Goal: Navigation & Orientation: Find specific page/section

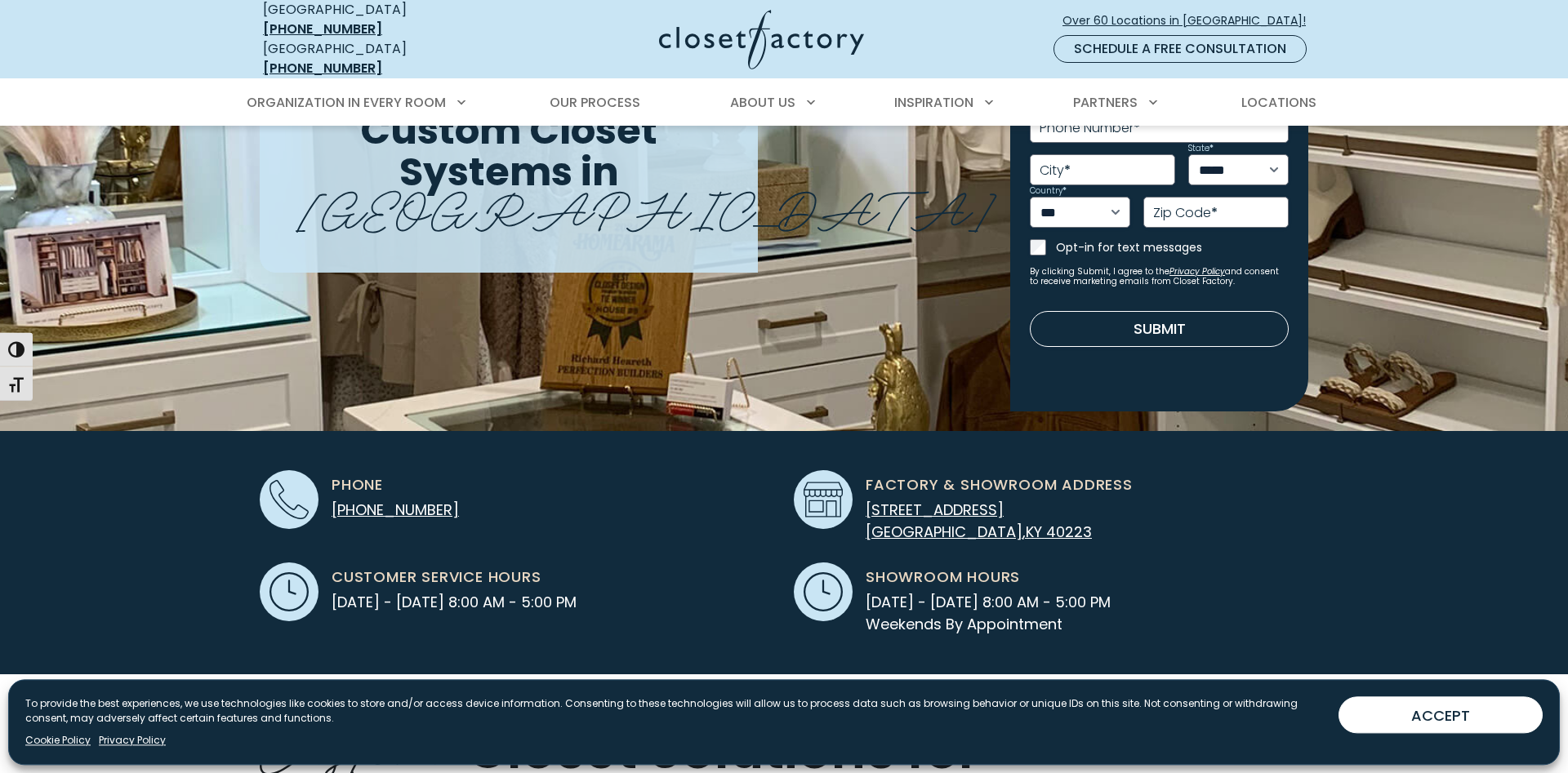
scroll to position [250, 0]
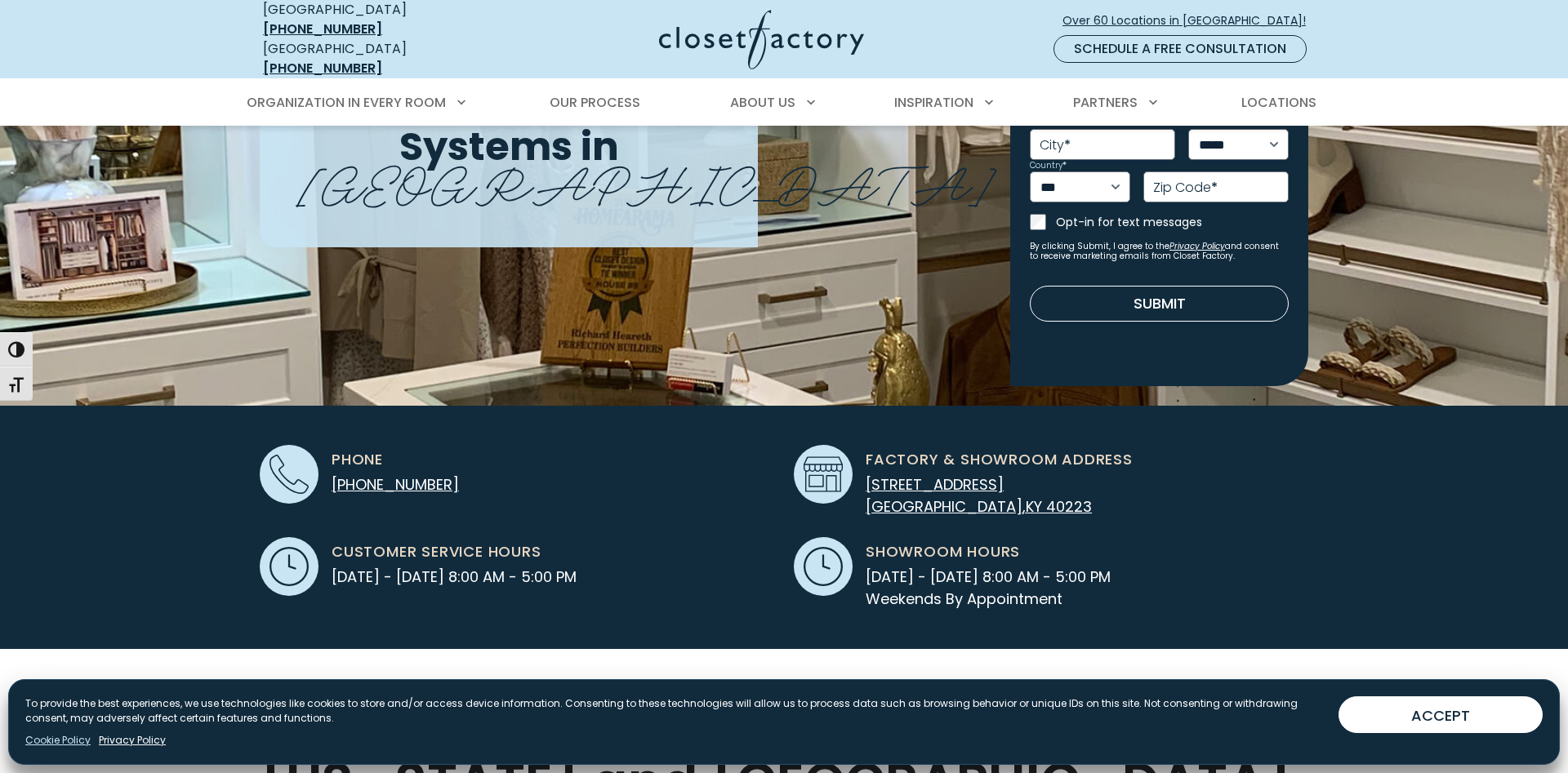
click at [57, 740] on link "Cookie Policy" at bounding box center [58, 740] width 65 height 15
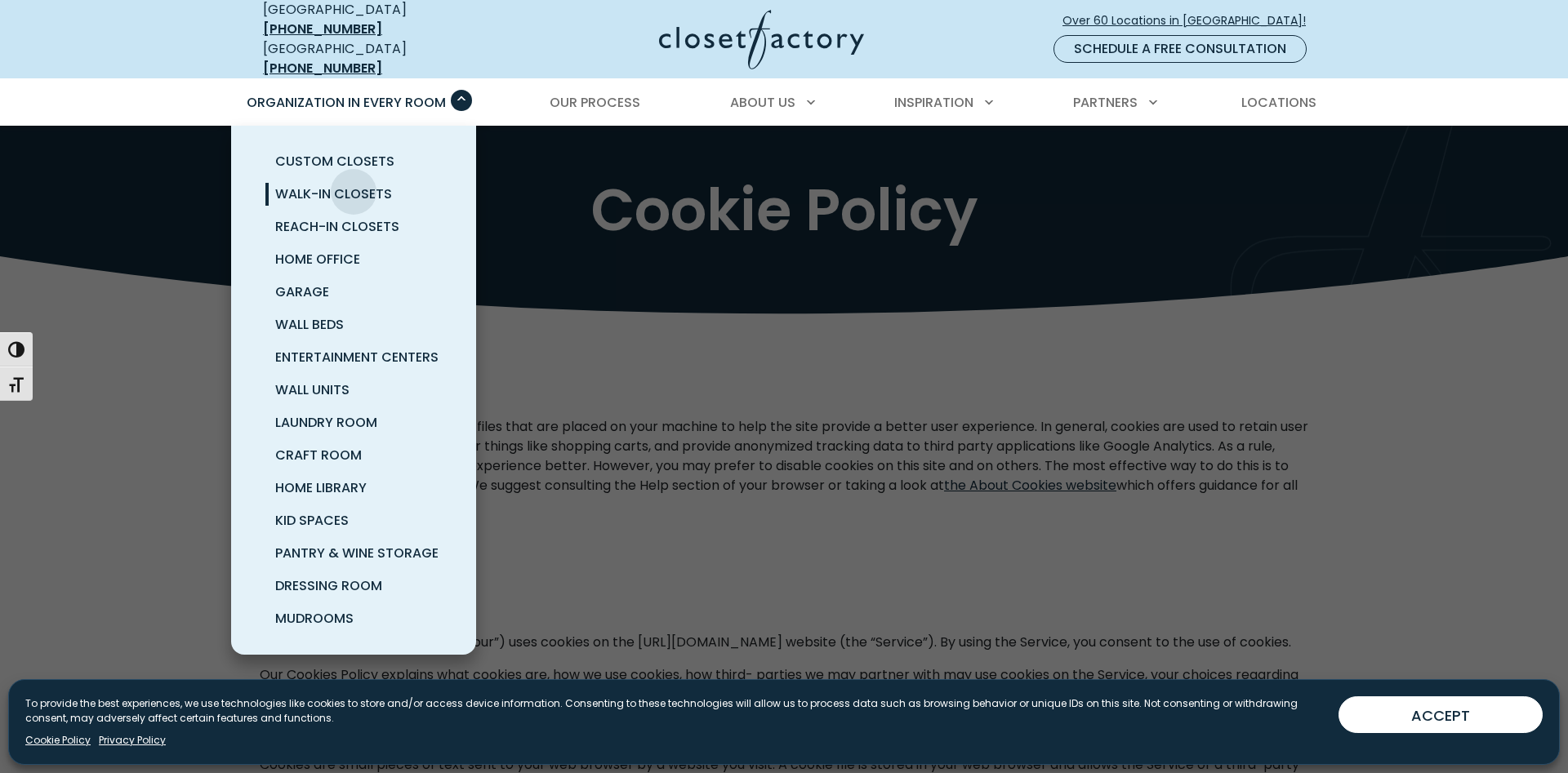
click at [353, 185] on span "Walk-In Closets" at bounding box center [334, 193] width 117 height 19
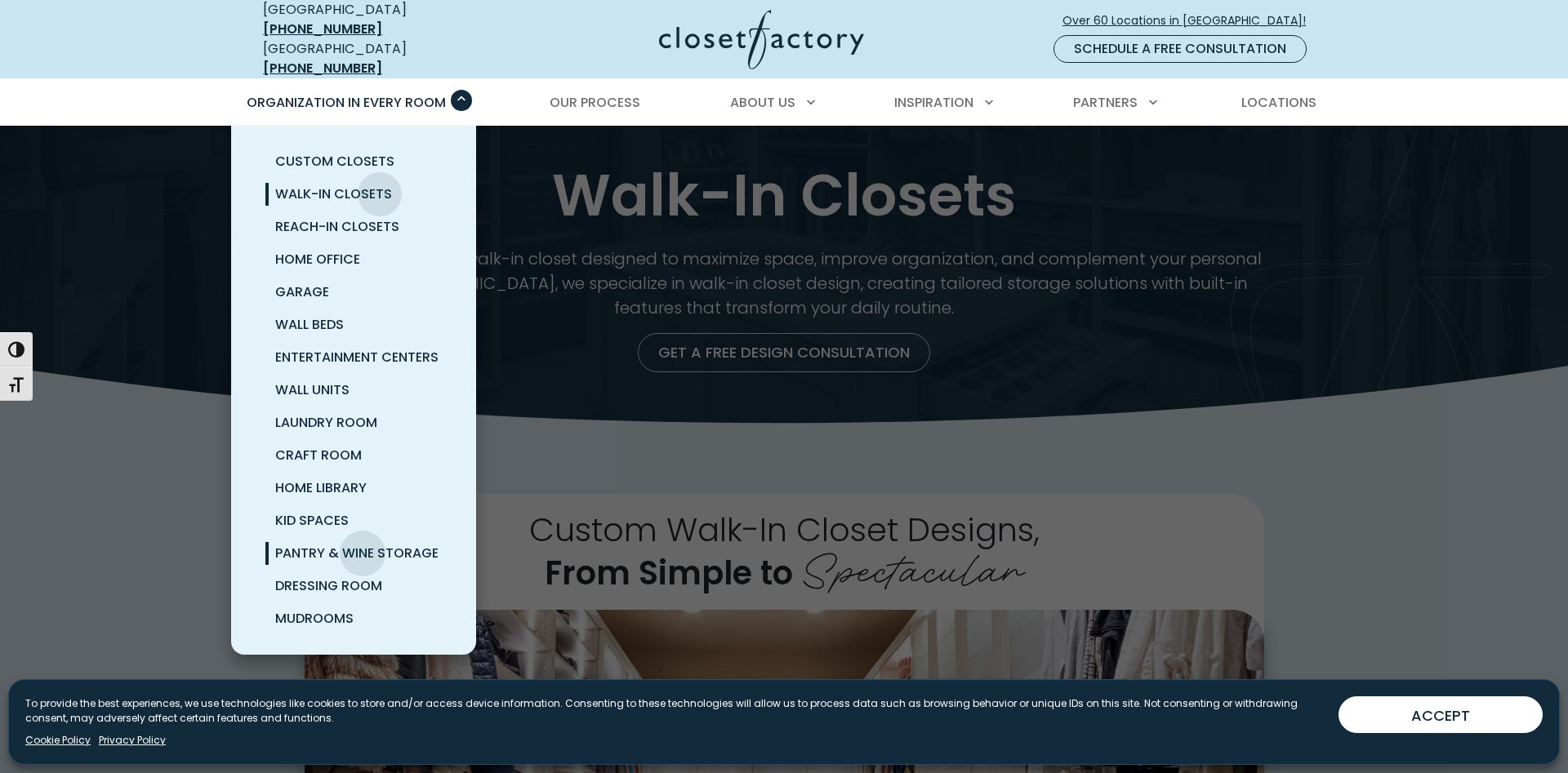
click at [362, 544] on span "Pantry & Wine Storage" at bounding box center [356, 553] width 163 height 19
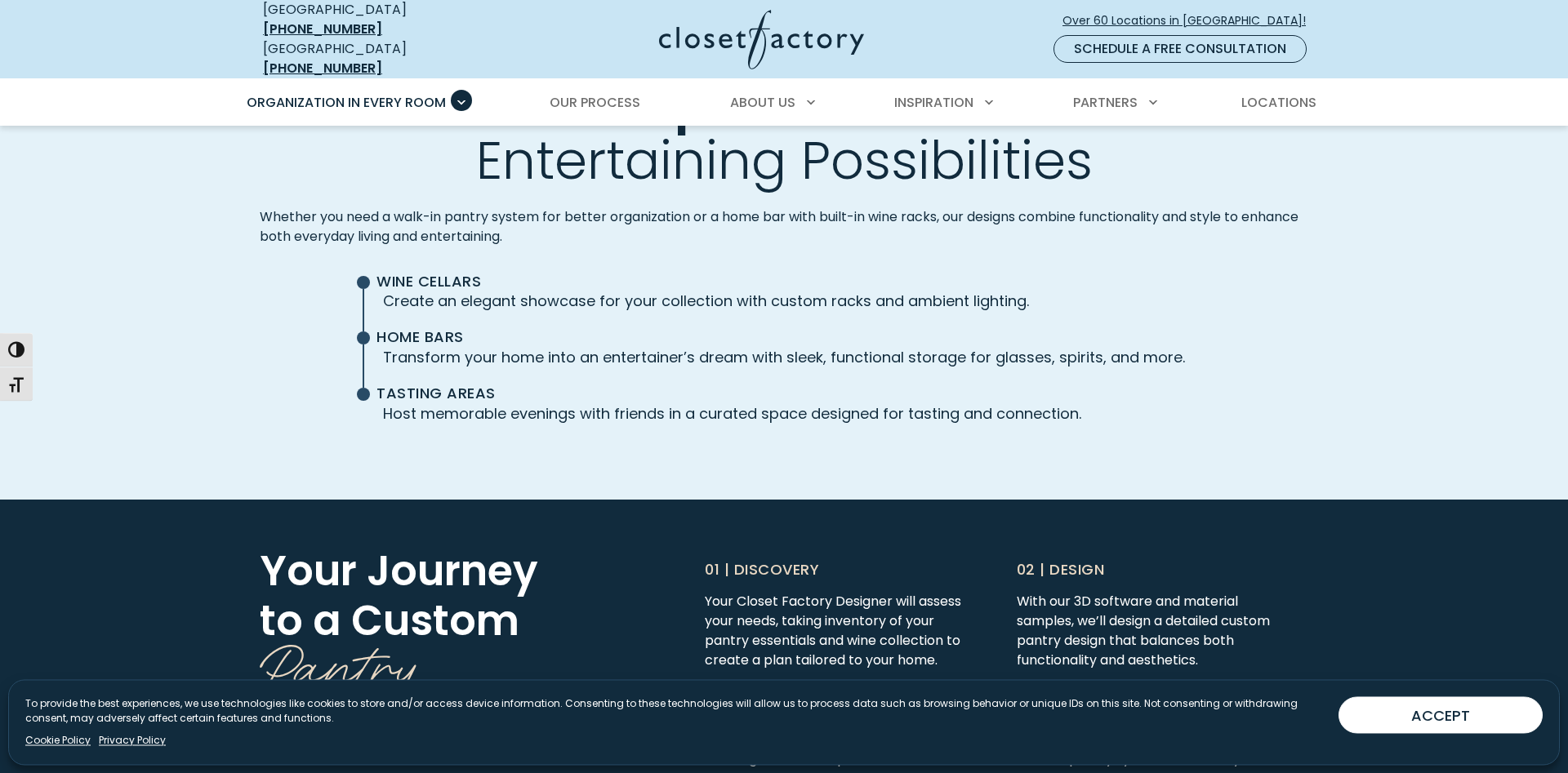
scroll to position [3915, 0]
